Goal: Contribute content: Add original content to the website for others to see

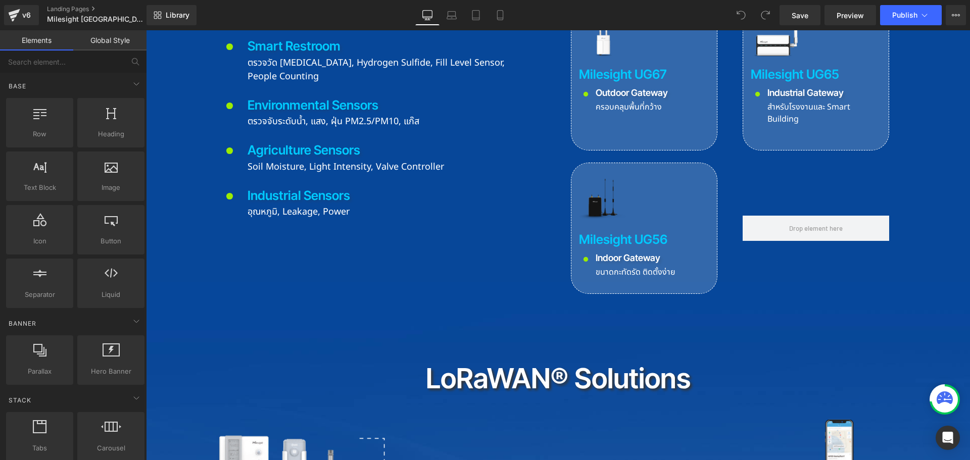
scroll to position [2475, 0]
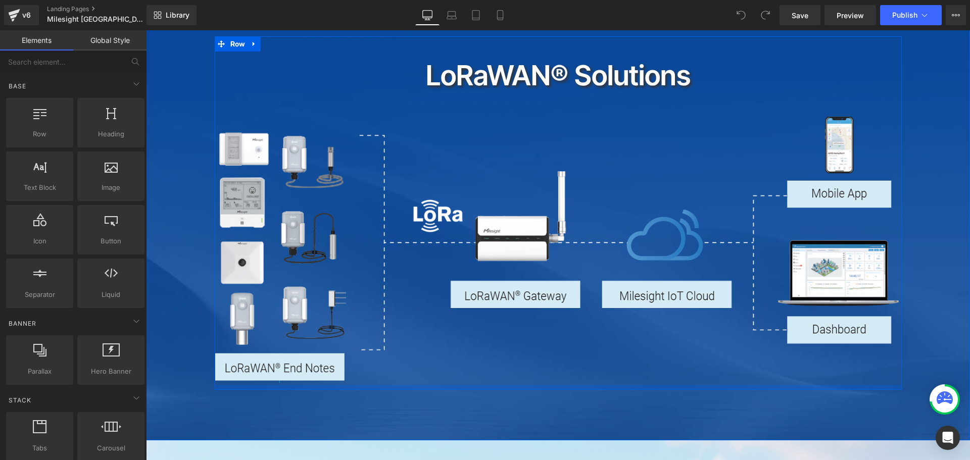
drag, startPoint x: 673, startPoint y: 323, endPoint x: 684, endPoint y: 336, distance: 17.5
click at [673, 385] on div at bounding box center [558, 387] width 687 height 5
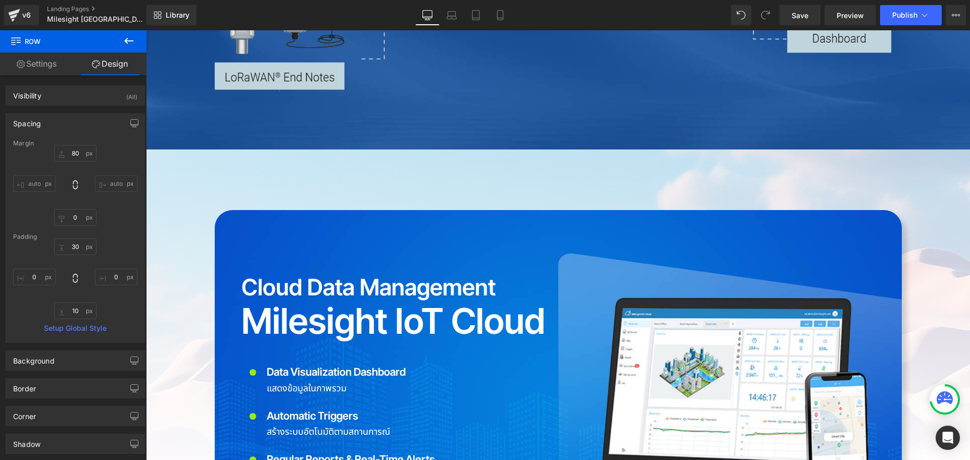
scroll to position [2879, 0]
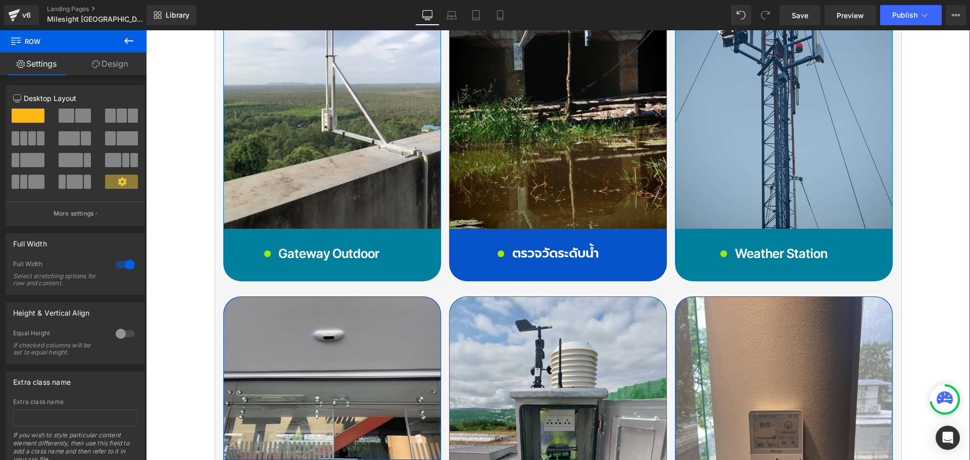
scroll to position [4546, 0]
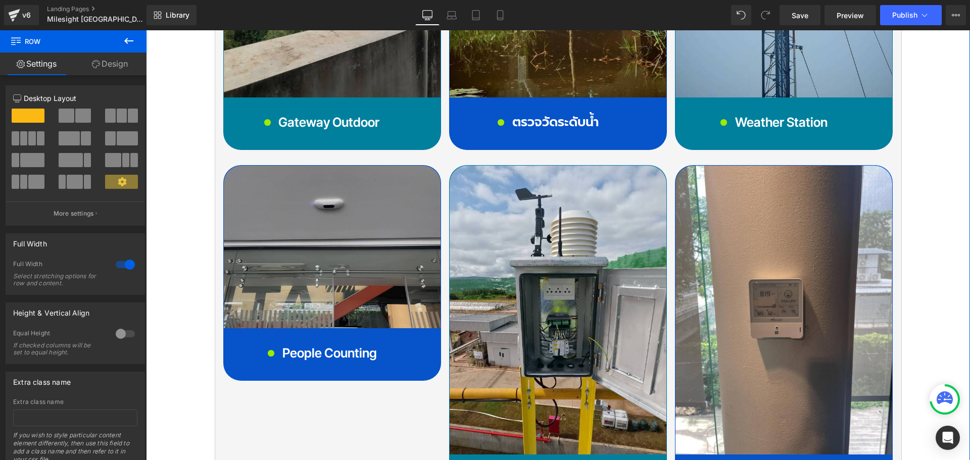
click at [297, 167] on img at bounding box center [332, 247] width 217 height 163
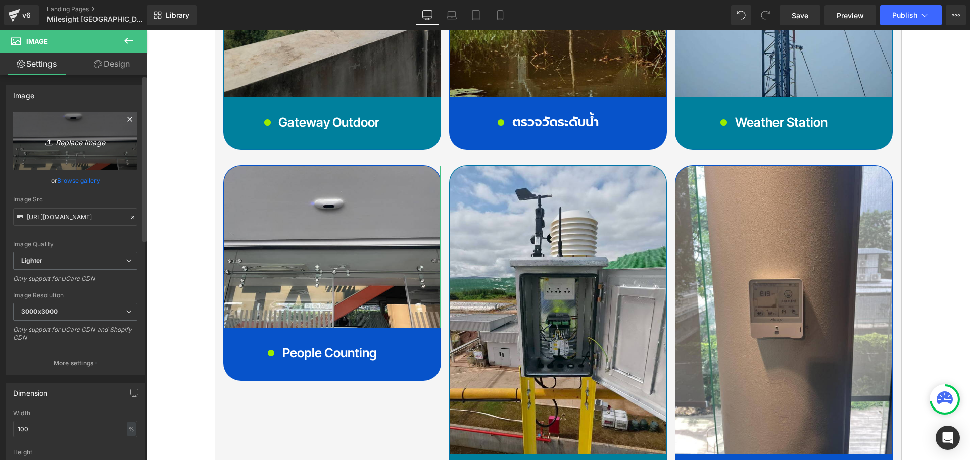
click at [75, 146] on icon "Replace Image" at bounding box center [75, 141] width 81 height 13
type input "C:\fakepath\ee98b789-c858-4015-802.jpg"
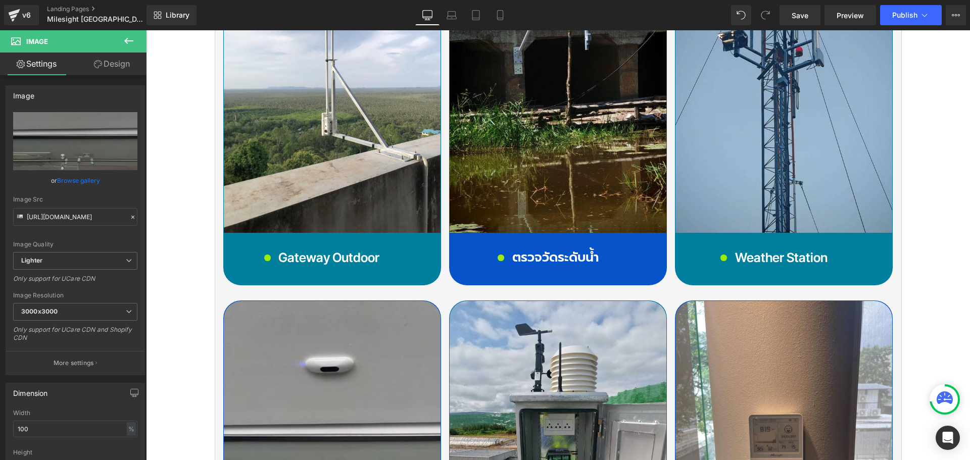
scroll to position [4344, 0]
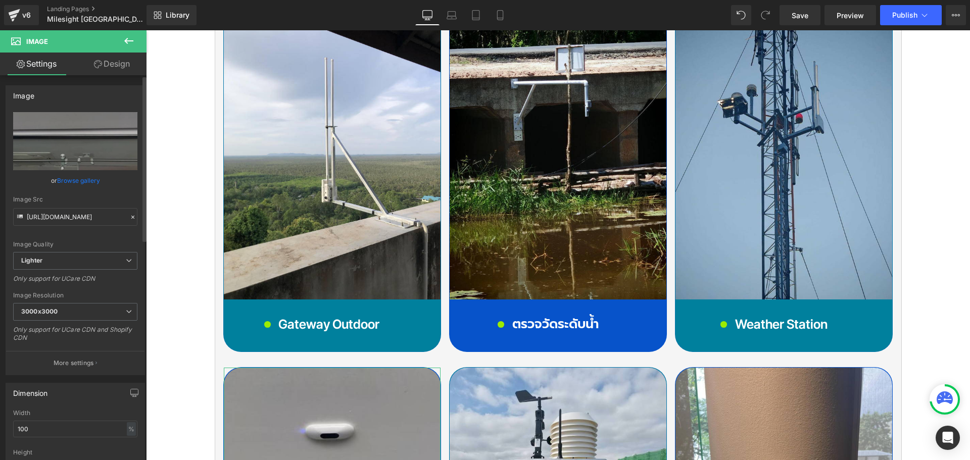
click at [70, 178] on link "Browse gallery" at bounding box center [78, 181] width 43 height 18
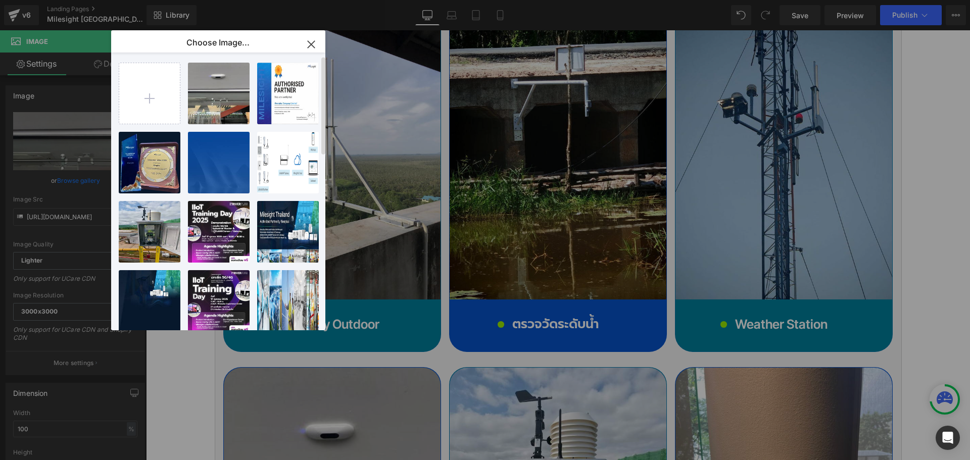
scroll to position [0, 0]
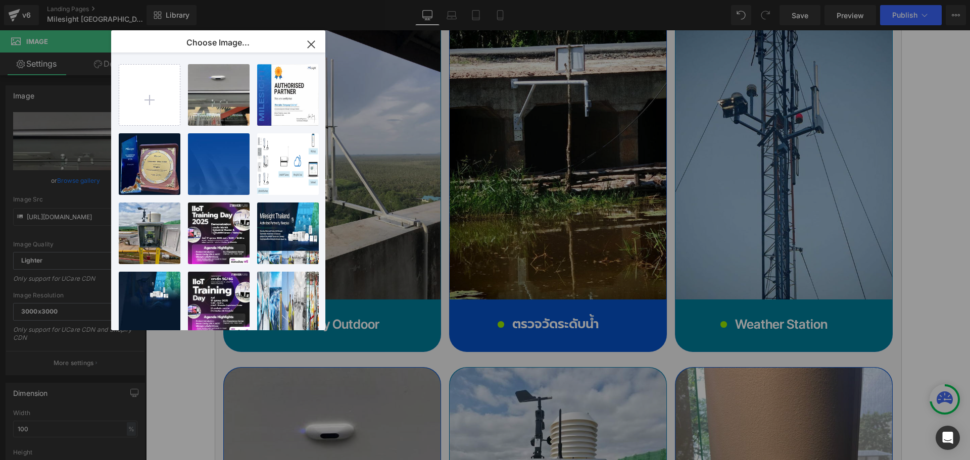
click at [313, 47] on icon "button" at bounding box center [311, 44] width 16 height 16
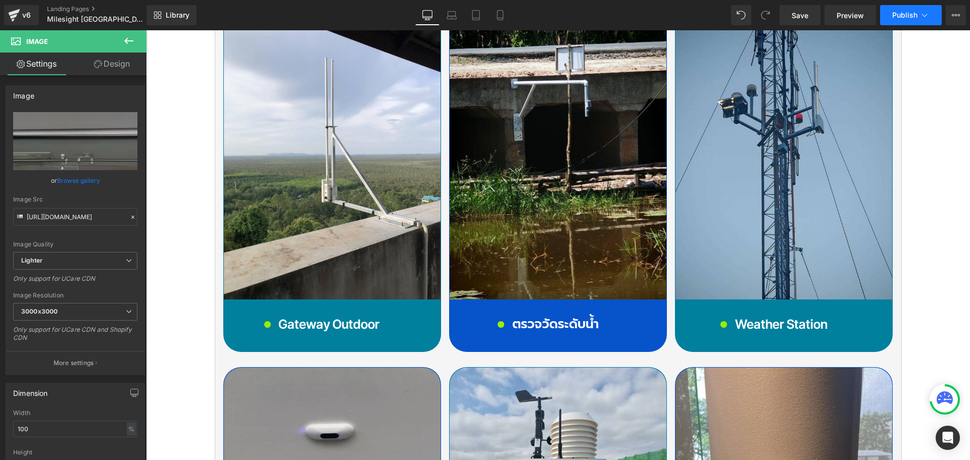
click at [899, 16] on span "Publish" at bounding box center [904, 15] width 25 height 8
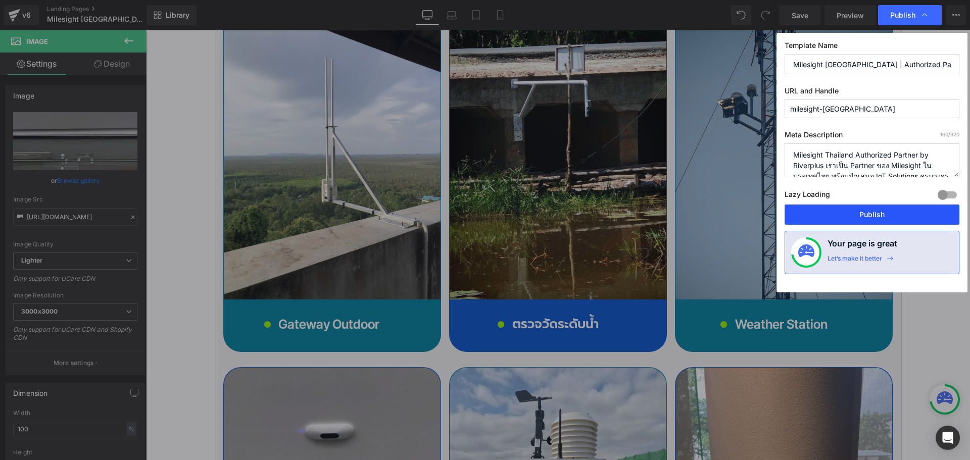
drag, startPoint x: 897, startPoint y: 218, endPoint x: 770, endPoint y: 208, distance: 127.7
click at [897, 218] on button "Publish" at bounding box center [871, 215] width 175 height 20
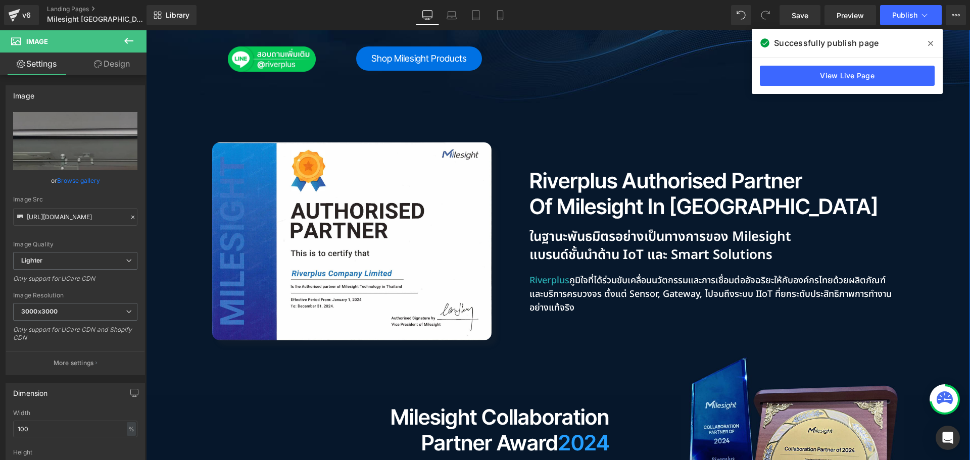
scroll to position [631, 0]
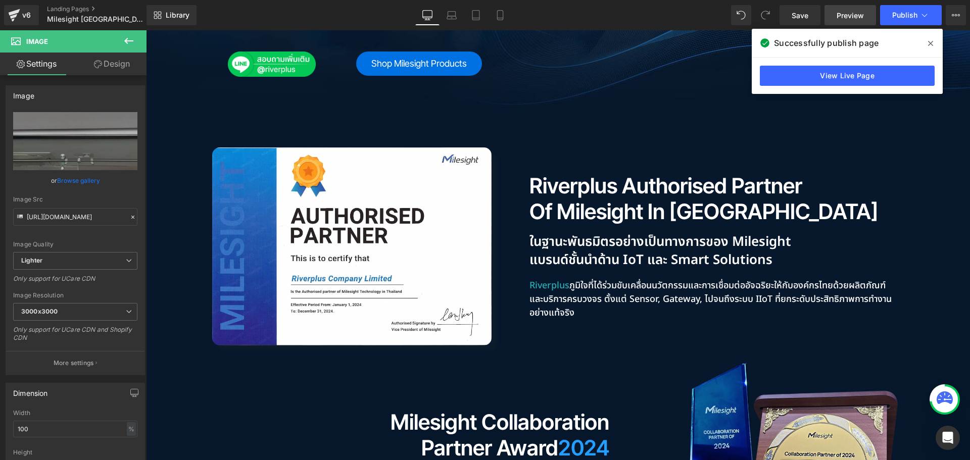
click at [845, 14] on span "Preview" at bounding box center [849, 15] width 27 height 11
